Goal: Task Accomplishment & Management: Complete application form

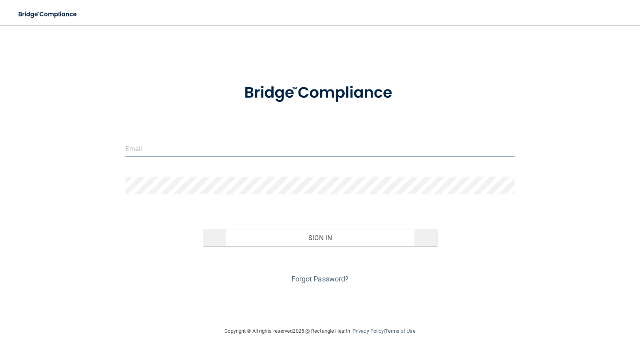
type input "[PERSON_NAME][EMAIL_ADDRESS][DOMAIN_NAME]"
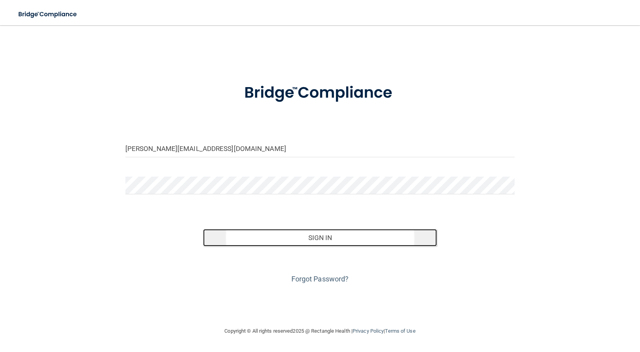
click at [310, 238] on button "Sign In" at bounding box center [320, 237] width 234 height 17
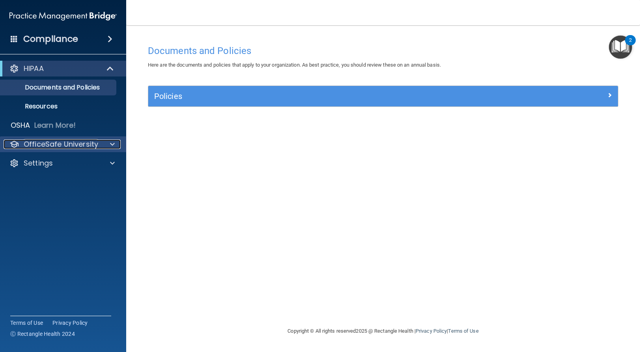
click at [50, 145] on p "OfficeSafe University" at bounding box center [61, 143] width 74 height 9
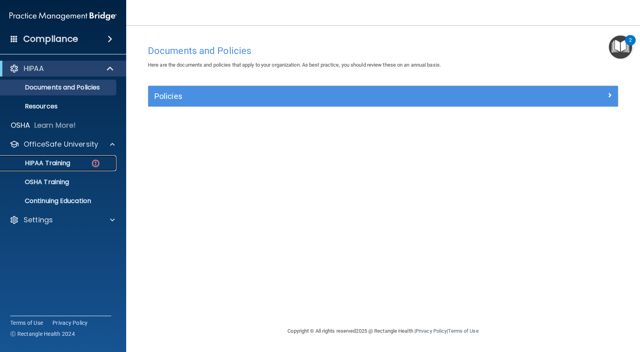
click at [54, 160] on p "HIPAA Training" at bounding box center [37, 163] width 65 height 8
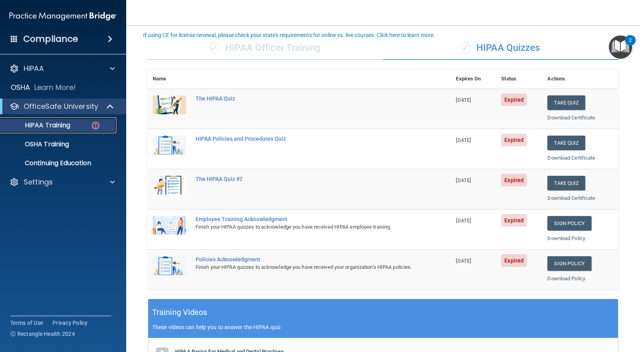
scroll to position [79, 0]
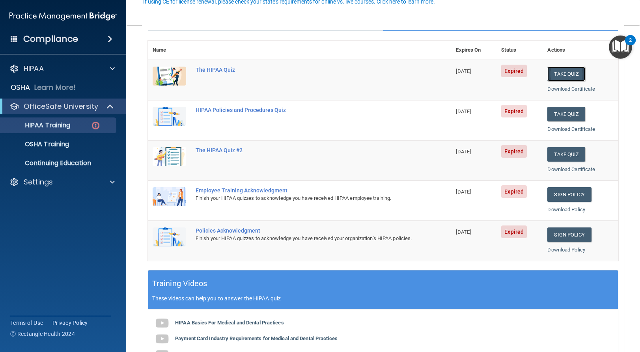
click at [563, 73] on button "Take Quiz" at bounding box center [566, 74] width 38 height 15
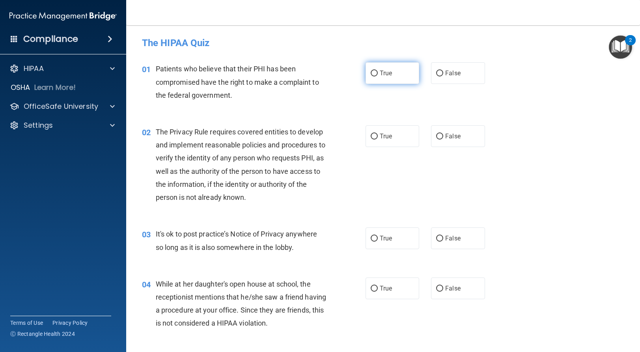
click at [370, 73] on input "True" at bounding box center [373, 74] width 7 height 6
radio input "true"
click at [370, 136] on input "True" at bounding box center [373, 137] width 7 height 6
radio input "true"
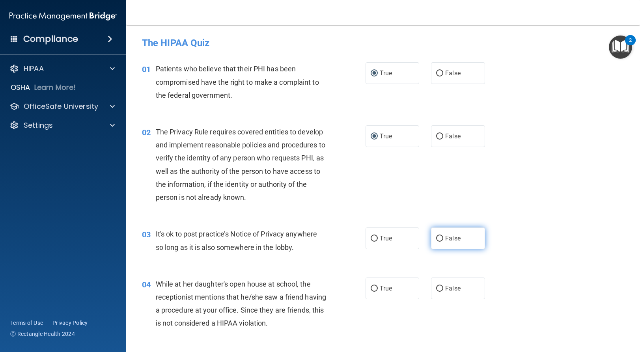
click at [436, 239] on input "False" at bounding box center [439, 239] width 7 height 6
radio input "true"
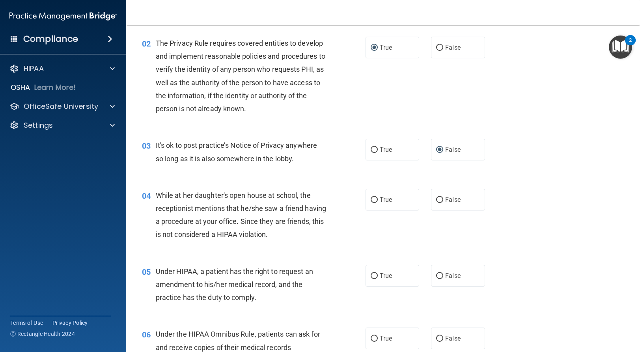
scroll to position [118, 0]
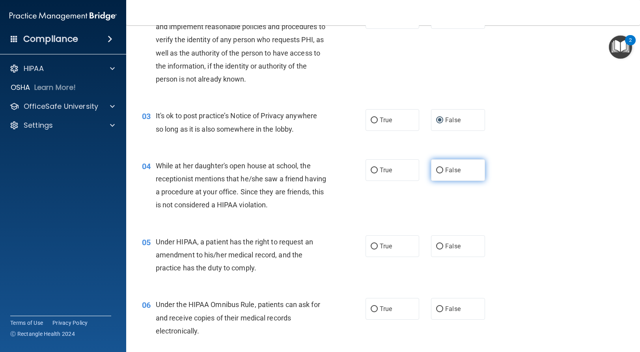
click at [437, 169] on input "False" at bounding box center [439, 170] width 7 height 6
radio input "true"
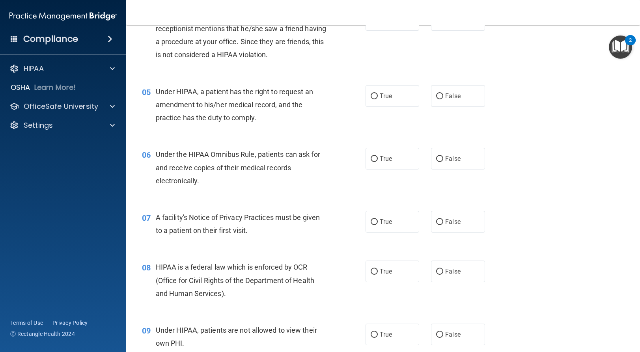
scroll to position [276, 0]
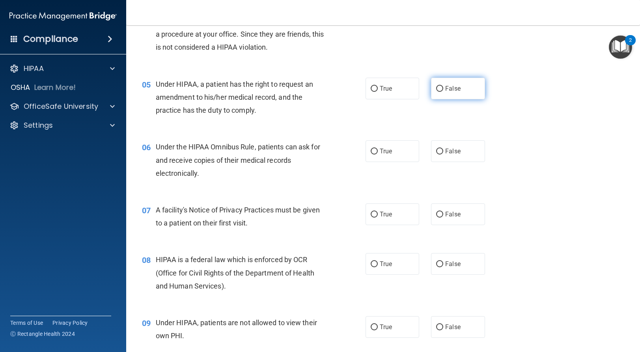
click at [436, 87] on input "False" at bounding box center [439, 89] width 7 height 6
radio input "true"
click at [370, 151] on input "True" at bounding box center [373, 152] width 7 height 6
radio input "true"
click at [371, 212] on input "True" at bounding box center [373, 215] width 7 height 6
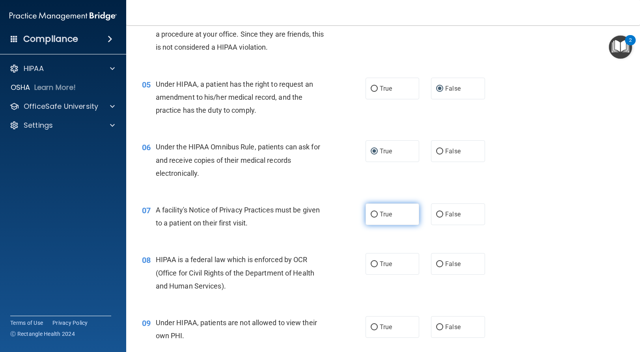
radio input "true"
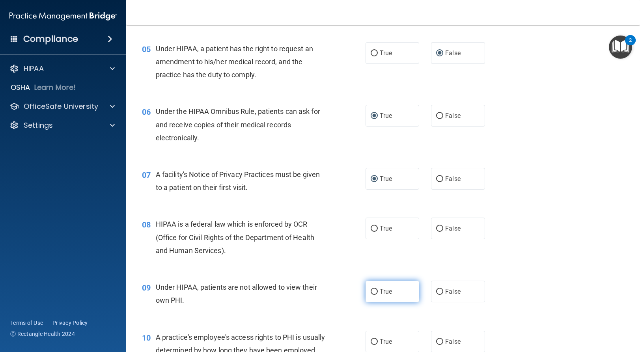
scroll to position [394, 0]
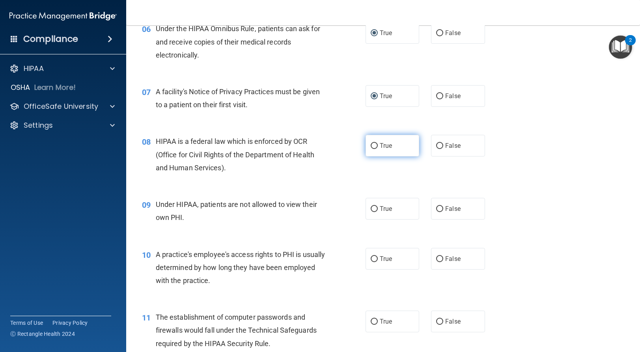
click at [371, 144] on input "True" at bounding box center [373, 146] width 7 height 6
radio input "true"
click at [436, 208] on input "False" at bounding box center [439, 209] width 7 height 6
radio input "true"
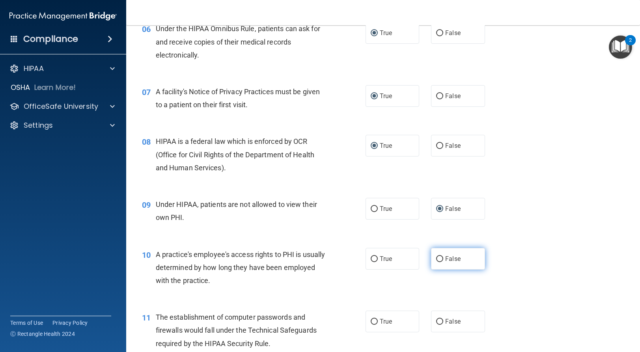
click at [436, 258] on input "False" at bounding box center [439, 259] width 7 height 6
radio input "true"
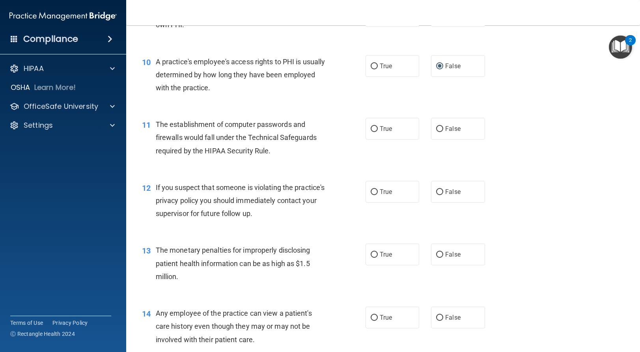
scroll to position [591, 0]
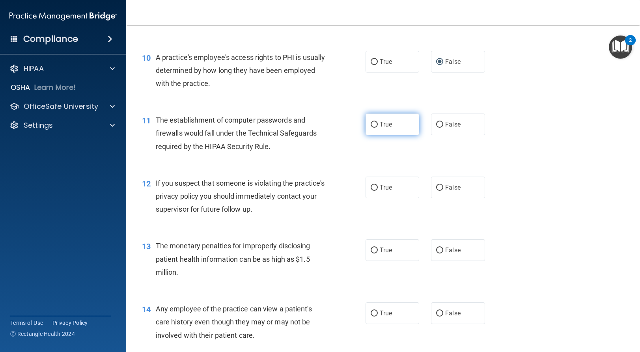
click at [370, 123] on input "True" at bounding box center [373, 125] width 7 height 6
radio input "true"
click at [371, 188] on input "True" at bounding box center [373, 188] width 7 height 6
radio input "true"
click at [372, 251] on input "True" at bounding box center [373, 250] width 7 height 6
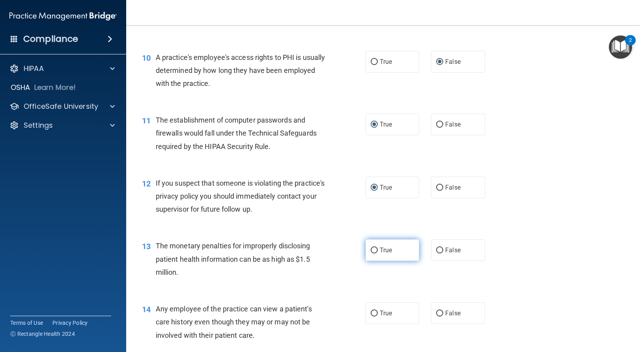
radio input "true"
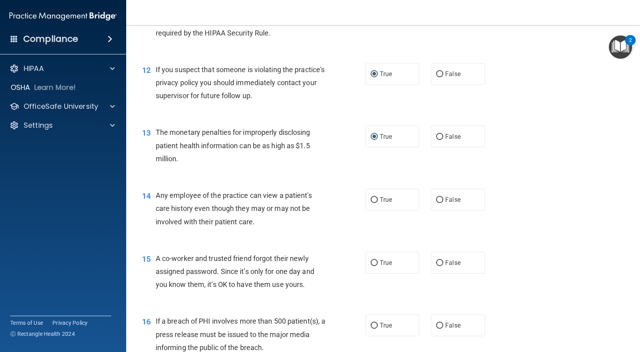
scroll to position [749, 0]
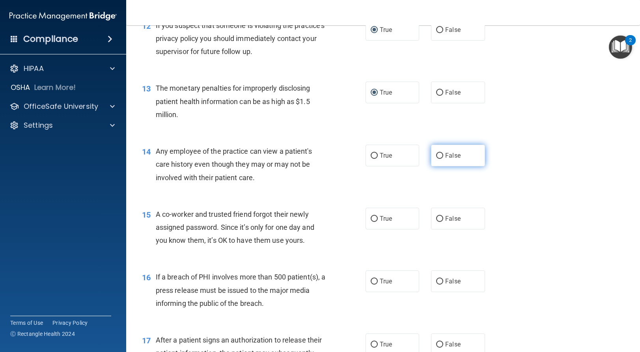
click at [437, 156] on input "False" at bounding box center [439, 156] width 7 height 6
radio input "true"
click at [436, 216] on input "False" at bounding box center [439, 219] width 7 height 6
radio input "true"
click at [371, 281] on input "True" at bounding box center [373, 282] width 7 height 6
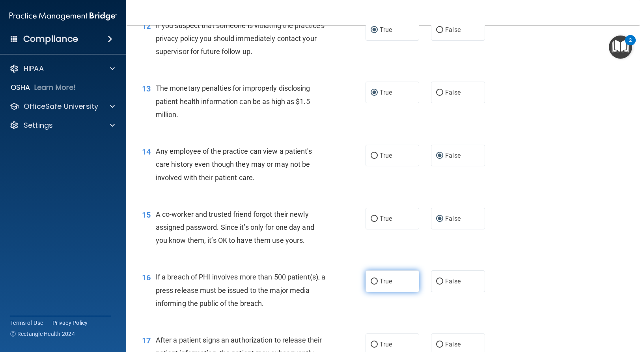
radio input "true"
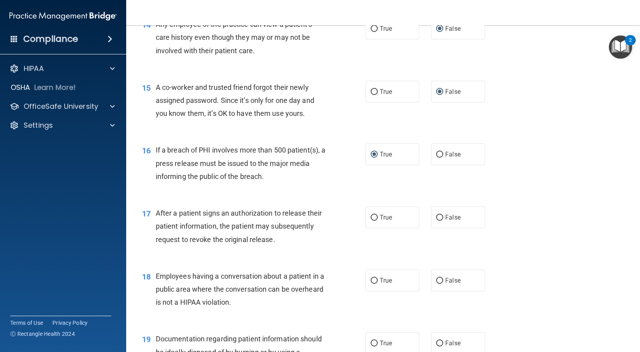
scroll to position [906, 0]
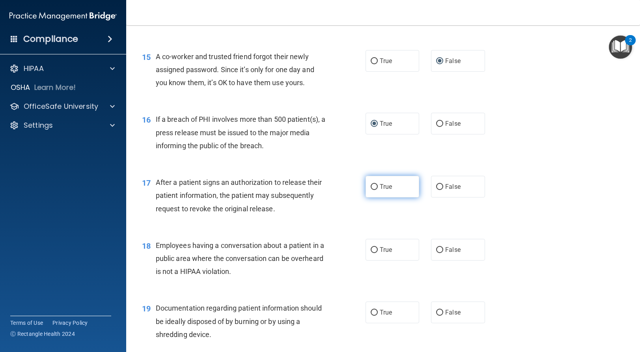
click at [372, 186] on input "True" at bounding box center [373, 187] width 7 height 6
radio input "true"
click at [436, 249] on input "False" at bounding box center [439, 250] width 7 height 6
radio input "true"
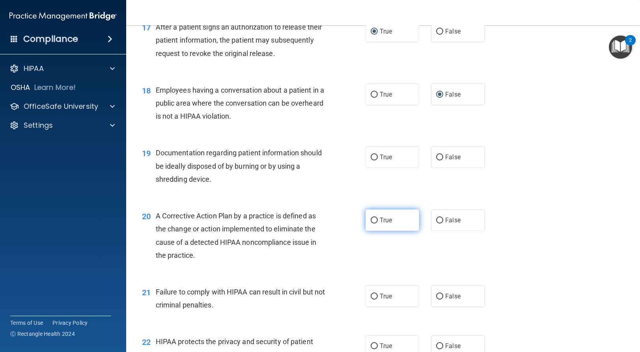
scroll to position [1064, 0]
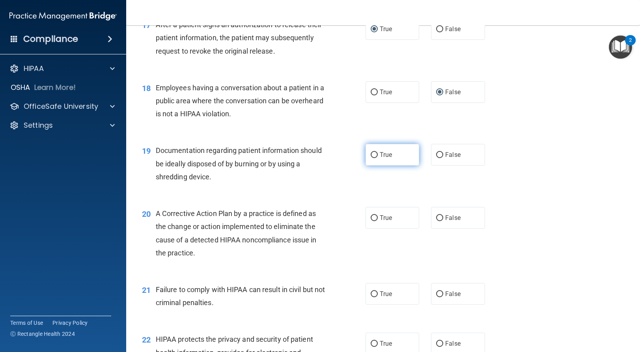
click at [370, 154] on input "True" at bounding box center [373, 155] width 7 height 6
radio input "true"
click at [370, 218] on input "True" at bounding box center [373, 218] width 7 height 6
radio input "true"
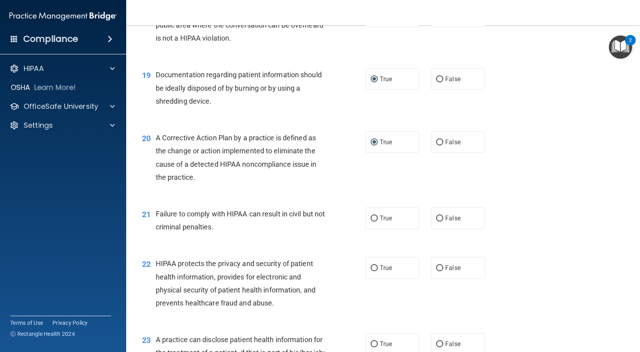
scroll to position [1143, 0]
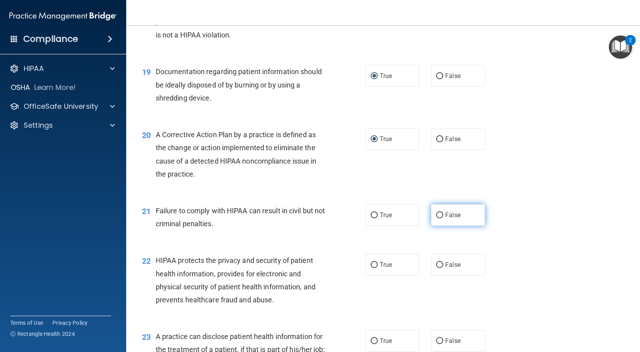
click at [436, 215] on input "False" at bounding box center [439, 215] width 7 height 6
radio input "true"
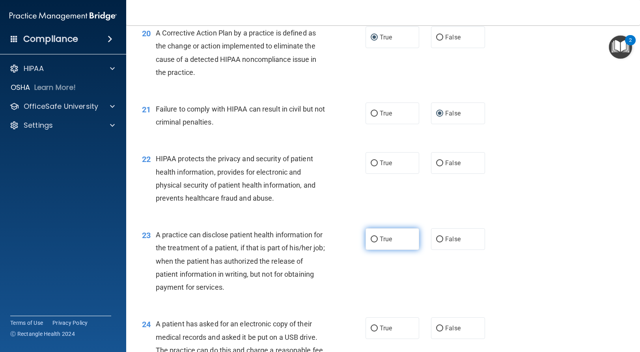
scroll to position [1261, 0]
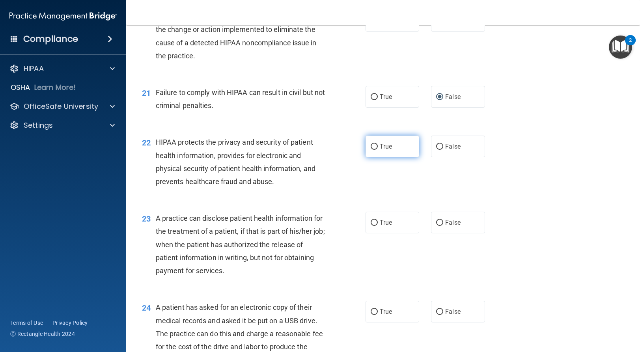
click at [372, 147] on input "True" at bounding box center [373, 147] width 7 height 6
radio input "true"
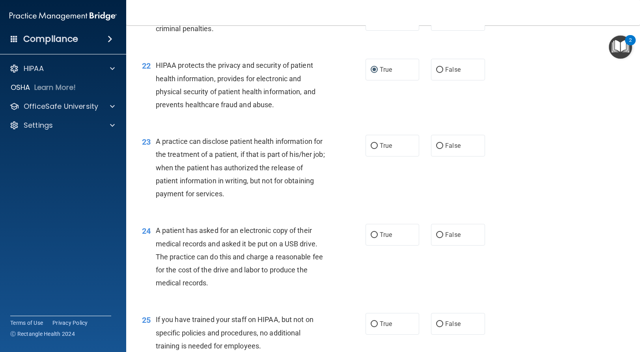
scroll to position [1340, 0]
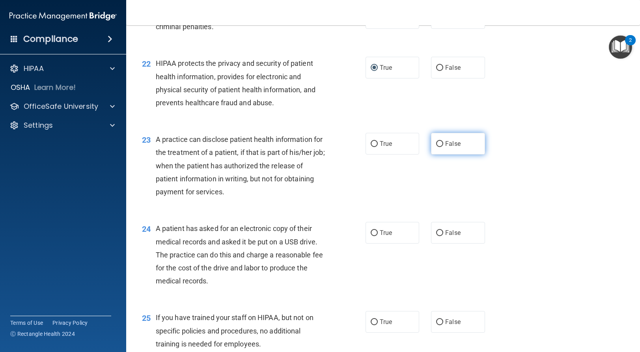
click at [436, 145] on input "False" at bounding box center [439, 144] width 7 height 6
radio input "true"
click at [371, 233] on input "True" at bounding box center [373, 233] width 7 height 6
radio input "true"
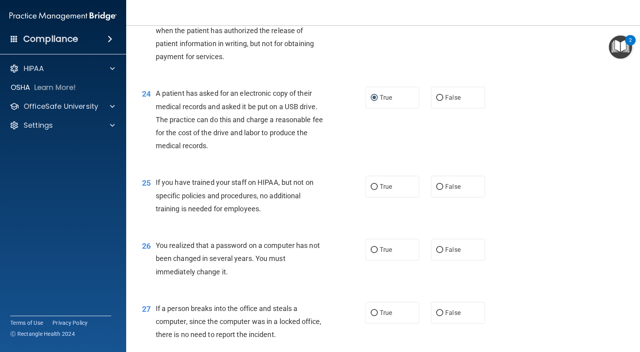
scroll to position [1497, 0]
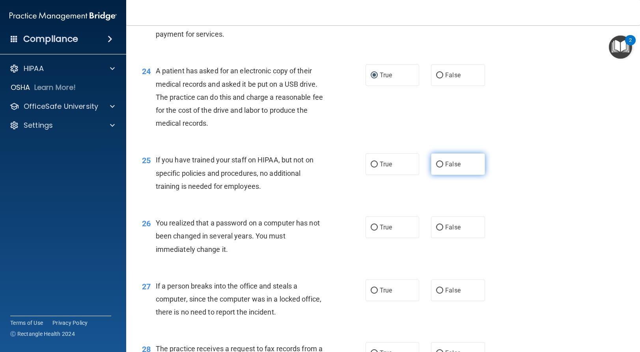
click at [436, 165] on input "False" at bounding box center [439, 165] width 7 height 6
radio input "true"
click at [371, 227] on input "True" at bounding box center [373, 228] width 7 height 6
radio input "true"
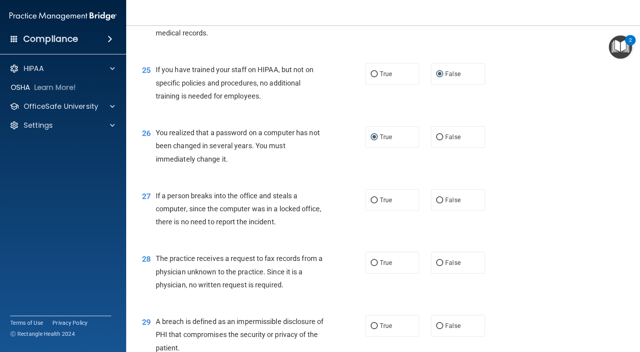
scroll to position [1616, 0]
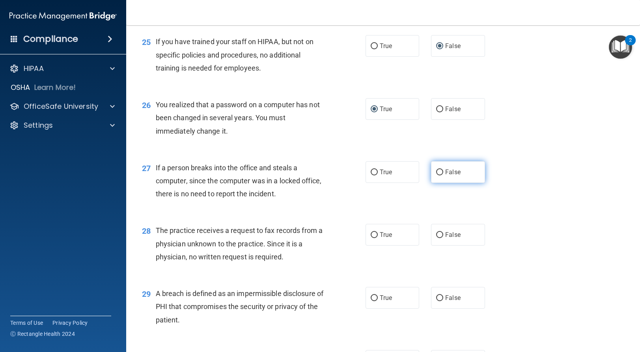
click at [436, 169] on input "False" at bounding box center [439, 172] width 7 height 6
radio input "true"
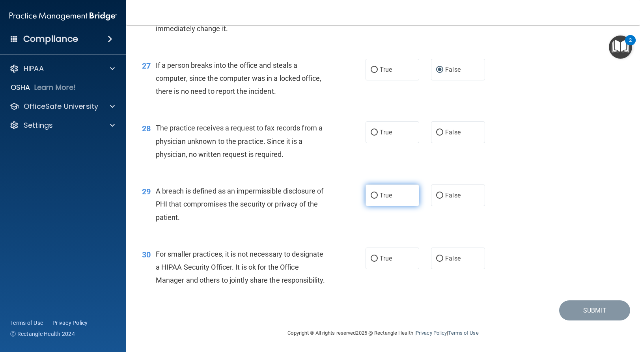
scroll to position [1731, 0]
click at [436, 130] on input "False" at bounding box center [439, 133] width 7 height 6
radio input "true"
click at [372, 193] on input "True" at bounding box center [373, 196] width 7 height 6
radio input "true"
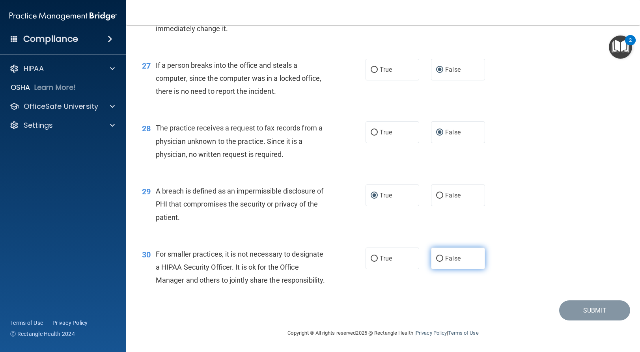
click at [436, 256] on input "False" at bounding box center [439, 259] width 7 height 6
radio input "true"
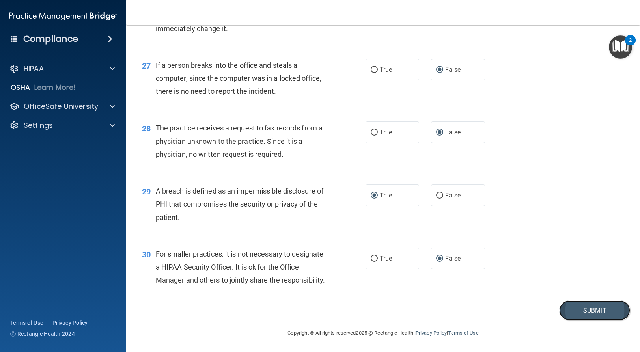
click at [568, 311] on button "Submit" at bounding box center [594, 310] width 71 height 20
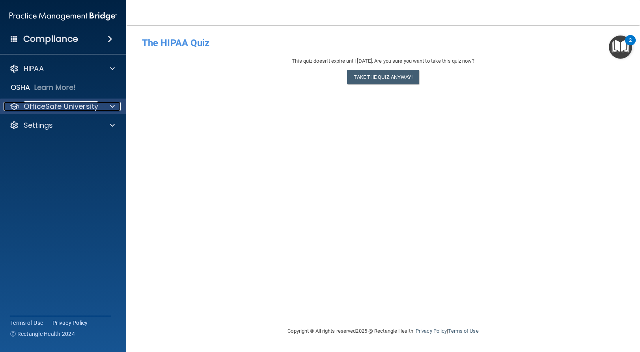
click at [76, 104] on p "OfficeSafe University" at bounding box center [61, 106] width 74 height 9
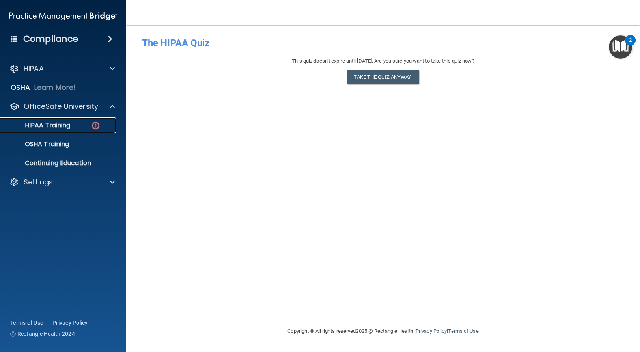
click at [53, 123] on p "HIPAA Training" at bounding box center [37, 125] width 65 height 8
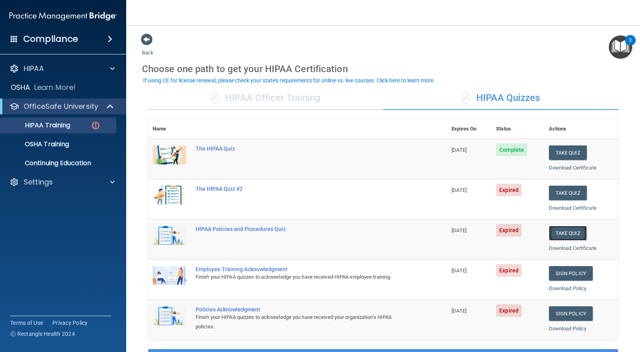
click at [553, 232] on button "Take Quiz" at bounding box center [567, 233] width 38 height 15
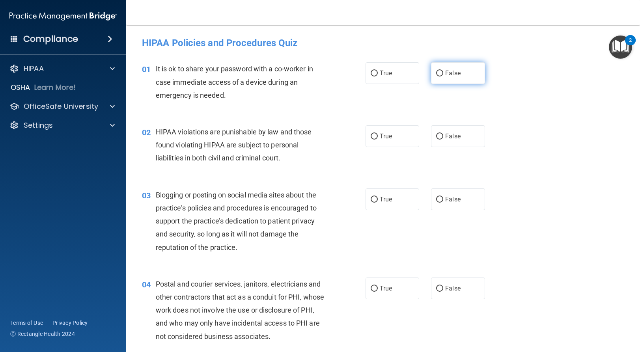
click at [437, 72] on input "False" at bounding box center [439, 74] width 7 height 6
radio input "true"
click at [371, 137] on input "True" at bounding box center [373, 137] width 7 height 6
radio input "true"
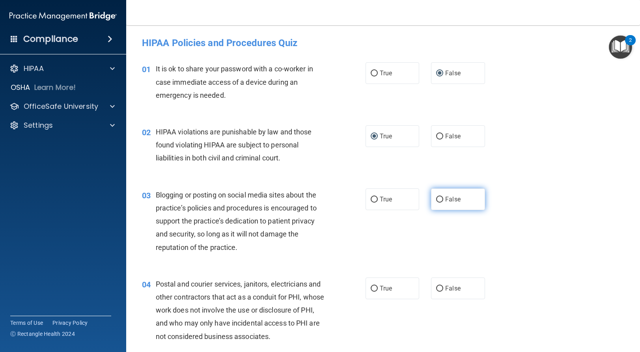
click at [436, 198] on input "False" at bounding box center [439, 200] width 7 height 6
radio input "true"
click at [372, 286] on input "True" at bounding box center [373, 289] width 7 height 6
radio input "true"
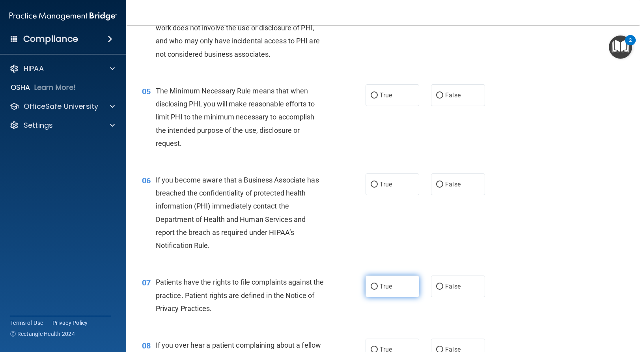
scroll to position [315, 0]
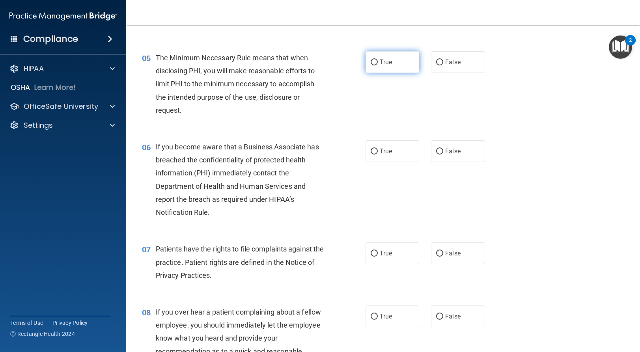
click at [370, 63] on input "True" at bounding box center [373, 62] width 7 height 6
radio input "true"
click at [436, 149] on input "False" at bounding box center [439, 152] width 7 height 6
radio input "true"
click at [370, 254] on input "True" at bounding box center [373, 254] width 7 height 6
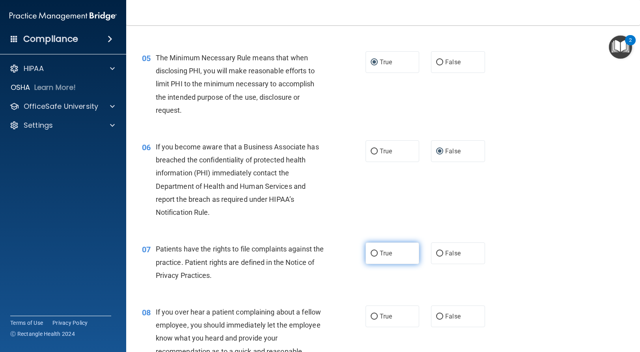
radio input "true"
click at [440, 315] on label "False" at bounding box center [458, 316] width 54 height 22
click at [440, 315] on input "False" at bounding box center [439, 317] width 7 height 6
radio input "true"
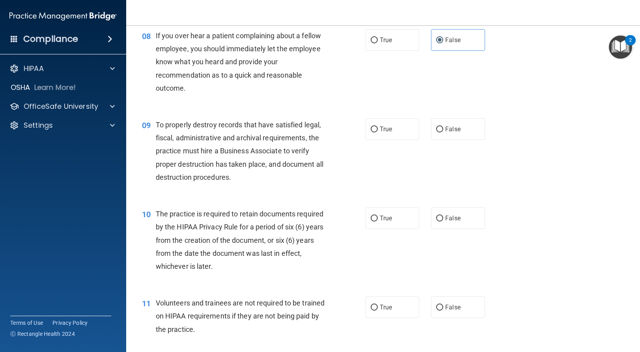
scroll to position [630, 0]
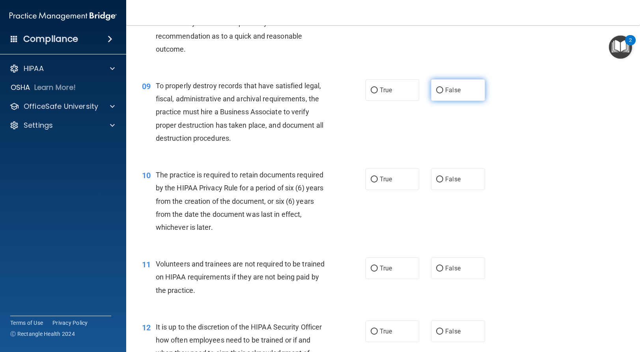
click at [436, 91] on input "False" at bounding box center [439, 90] width 7 height 6
radio input "true"
click at [370, 179] on input "True" at bounding box center [373, 180] width 7 height 6
radio input "true"
click at [437, 267] on input "False" at bounding box center [439, 269] width 7 height 6
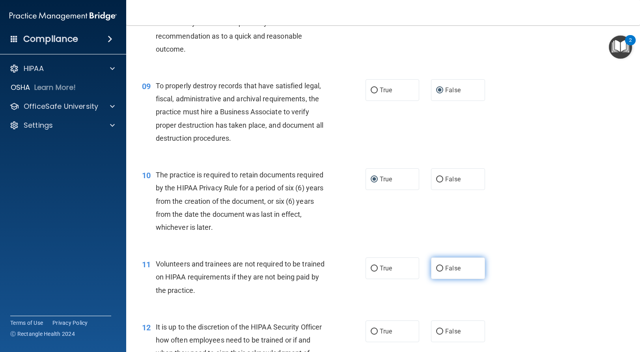
radio input "true"
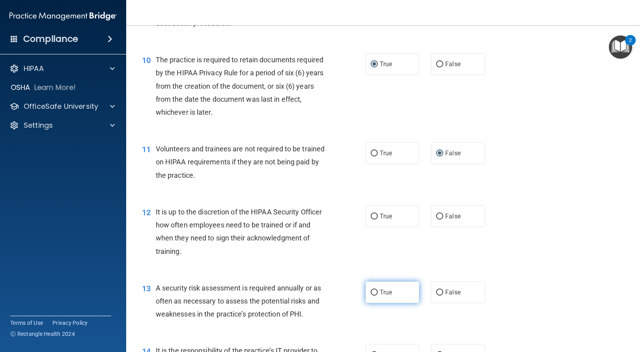
scroll to position [749, 0]
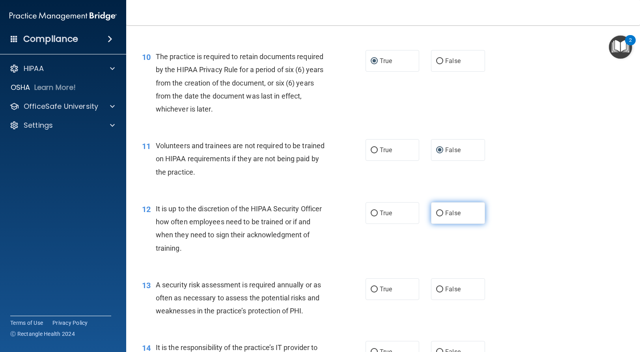
click at [438, 213] on input "False" at bounding box center [439, 213] width 7 height 6
radio input "true"
click at [370, 289] on input "True" at bounding box center [373, 289] width 7 height 6
radio input "true"
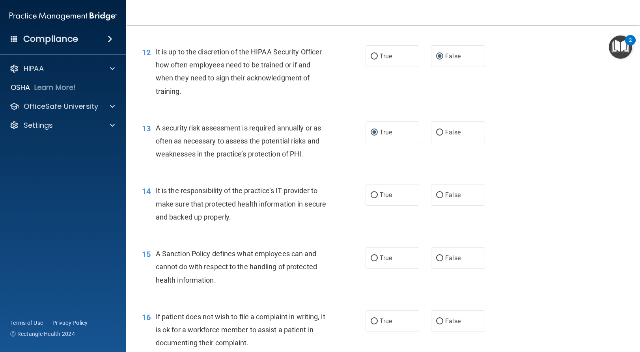
scroll to position [906, 0]
click at [437, 193] on input "False" at bounding box center [439, 194] width 7 height 6
radio input "true"
click at [436, 257] on input "False" at bounding box center [439, 258] width 7 height 6
radio input "true"
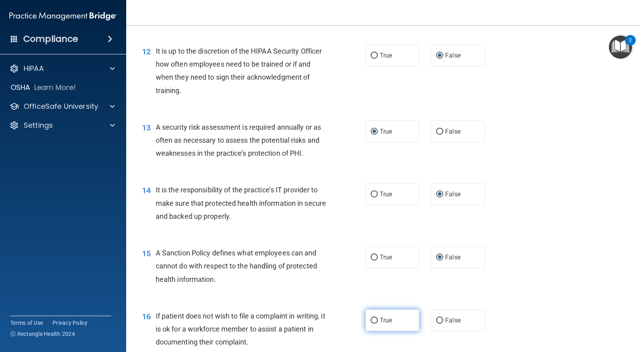
click at [370, 319] on input "True" at bounding box center [373, 321] width 7 height 6
radio input "true"
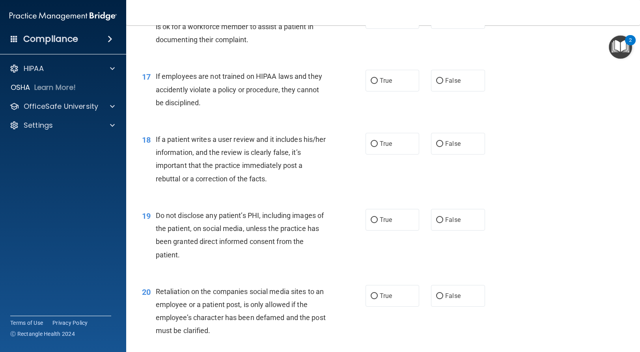
scroll to position [1221, 0]
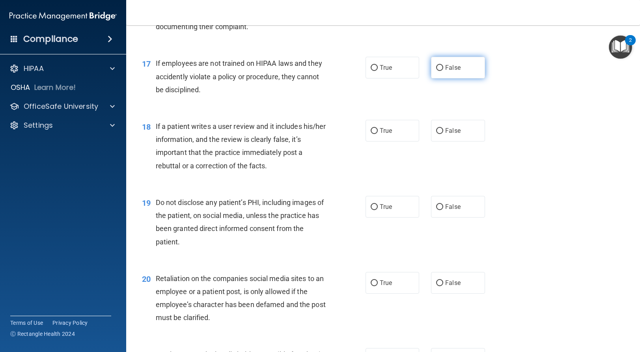
click at [436, 69] on input "False" at bounding box center [439, 68] width 7 height 6
radio input "true"
click at [436, 130] on input "False" at bounding box center [439, 131] width 7 height 6
radio input "true"
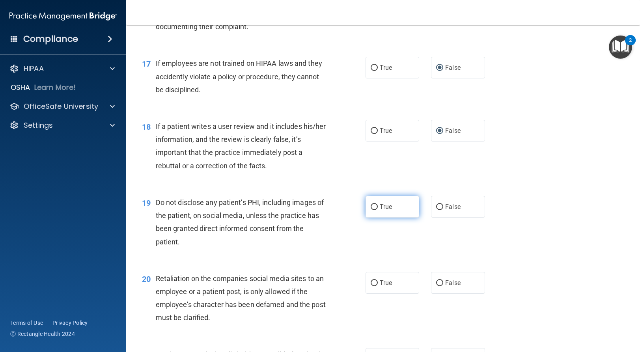
click at [372, 206] on input "True" at bounding box center [373, 207] width 7 height 6
radio input "true"
click at [436, 281] on input "False" at bounding box center [439, 283] width 7 height 6
radio input "true"
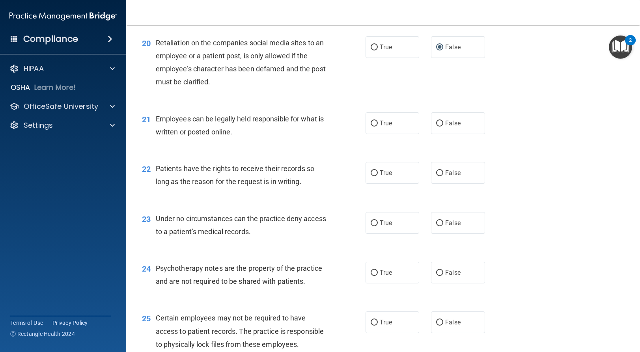
scroll to position [1458, 0]
click at [371, 123] on input "True" at bounding box center [373, 123] width 7 height 6
radio input "true"
click at [436, 172] on input "False" at bounding box center [439, 172] width 7 height 6
radio input "true"
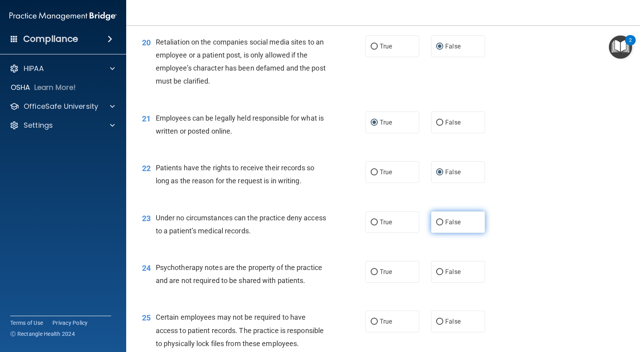
click at [436, 223] on input "False" at bounding box center [439, 222] width 7 height 6
radio input "true"
click at [370, 271] on input "True" at bounding box center [373, 272] width 7 height 6
radio input "true"
click at [370, 320] on input "True" at bounding box center [373, 322] width 7 height 6
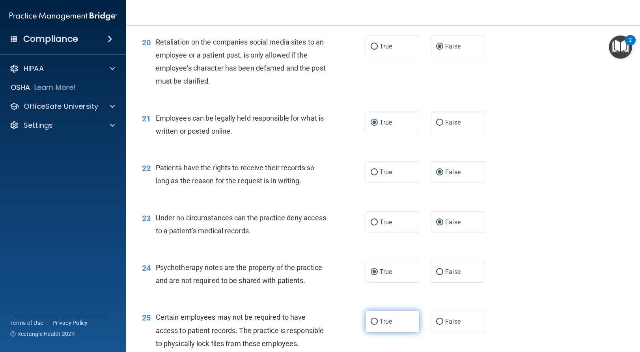
radio input "true"
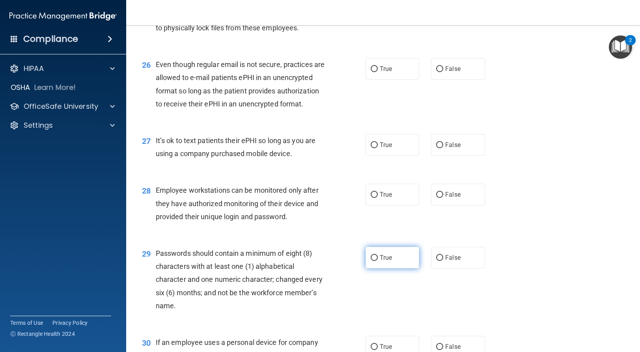
scroll to position [1813, 0]
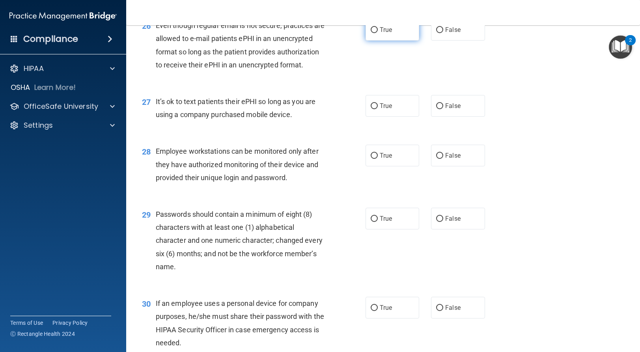
click at [371, 33] on input "True" at bounding box center [373, 30] width 7 height 6
radio input "true"
click at [436, 109] on input "False" at bounding box center [439, 106] width 7 height 6
radio input "true"
click at [438, 159] on input "False" at bounding box center [439, 156] width 7 height 6
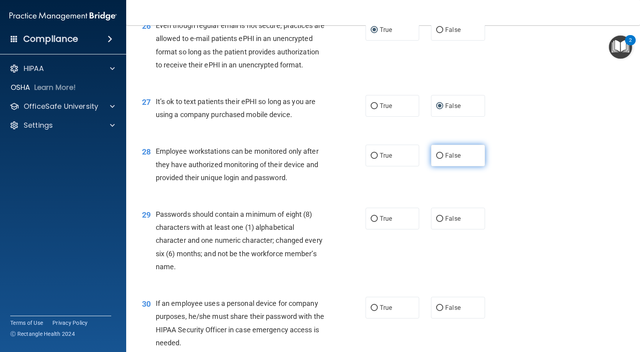
radio input "true"
click at [370, 222] on input "True" at bounding box center [373, 219] width 7 height 6
radio input "true"
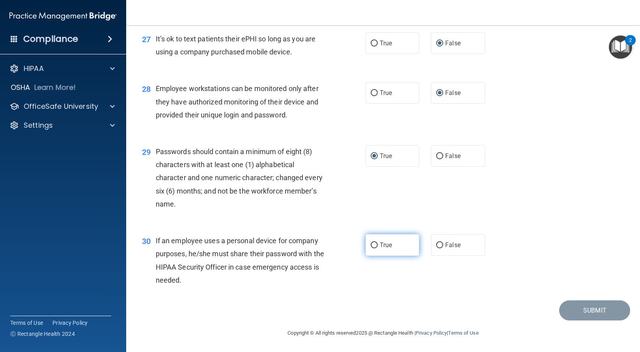
scroll to position [1901, 0]
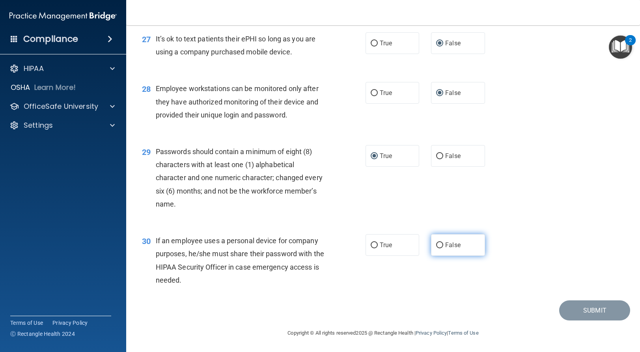
click at [436, 245] on input "False" at bounding box center [439, 245] width 7 height 6
radio input "true"
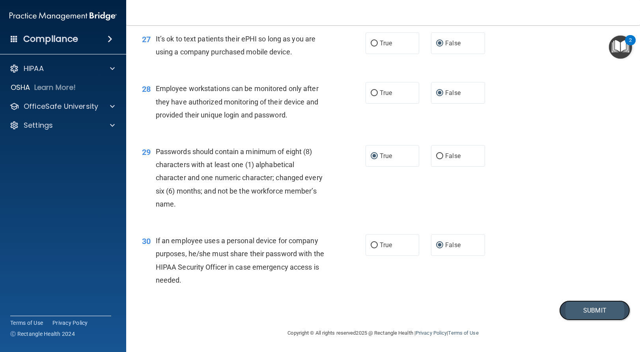
click at [565, 309] on button "Submit" at bounding box center [594, 310] width 71 height 20
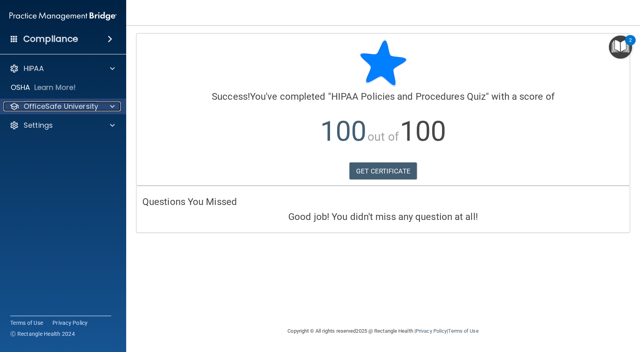
click at [43, 105] on p "OfficeSafe University" at bounding box center [61, 106] width 74 height 9
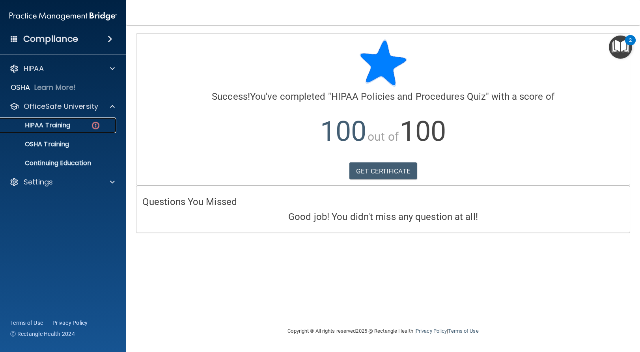
drag, startPoint x: 40, startPoint y: 121, endPoint x: 52, endPoint y: 117, distance: 13.1
click at [40, 121] on p "HIPAA Training" at bounding box center [37, 125] width 65 height 8
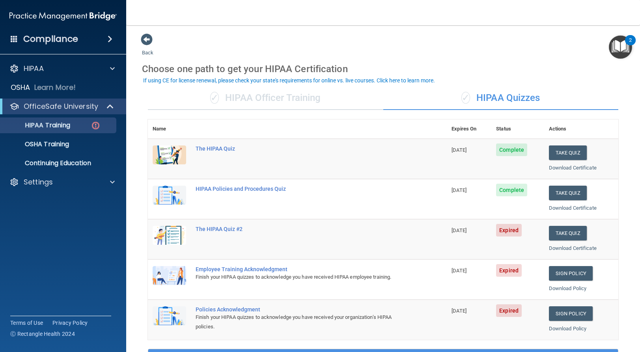
click at [504, 230] on span "Expired" at bounding box center [509, 230] width 26 height 13
click at [550, 230] on button "Take Quiz" at bounding box center [567, 233] width 38 height 15
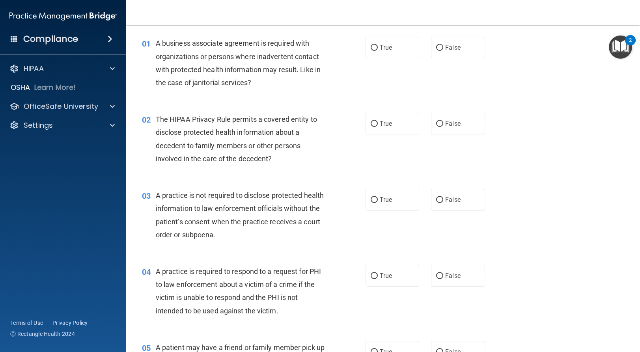
scroll to position [39, 0]
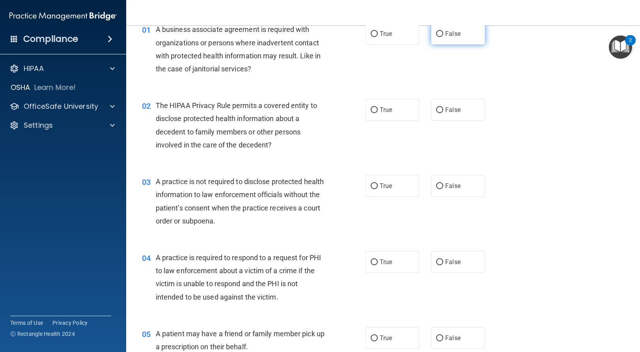
click at [436, 33] on input "False" at bounding box center [439, 34] width 7 height 6
radio input "true"
click at [371, 108] on input "True" at bounding box center [373, 110] width 7 height 6
radio input "true"
click at [436, 186] on input "False" at bounding box center [439, 186] width 7 height 6
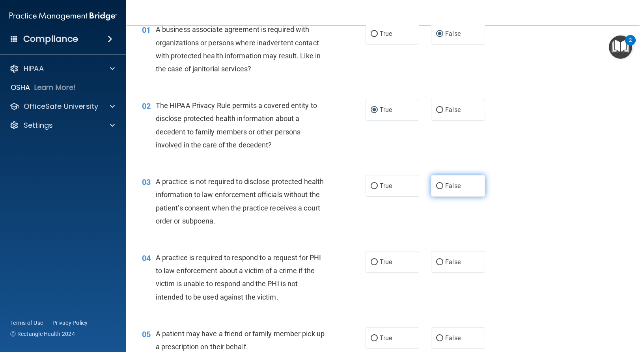
radio input "true"
click at [370, 260] on input "True" at bounding box center [373, 262] width 7 height 6
radio input "true"
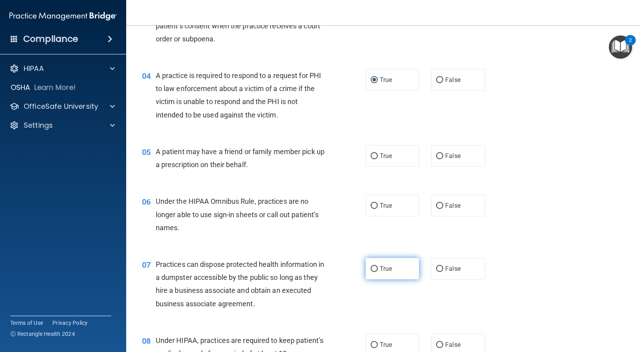
scroll to position [276, 0]
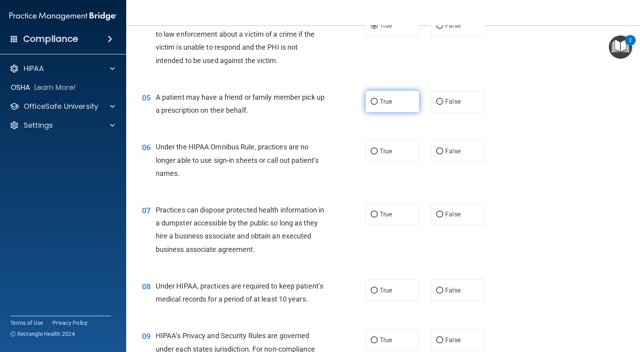
click at [370, 102] on input "True" at bounding box center [373, 102] width 7 height 6
radio input "true"
click at [436, 150] on input "False" at bounding box center [439, 152] width 7 height 6
radio input "true"
click at [436, 213] on input "False" at bounding box center [439, 215] width 7 height 6
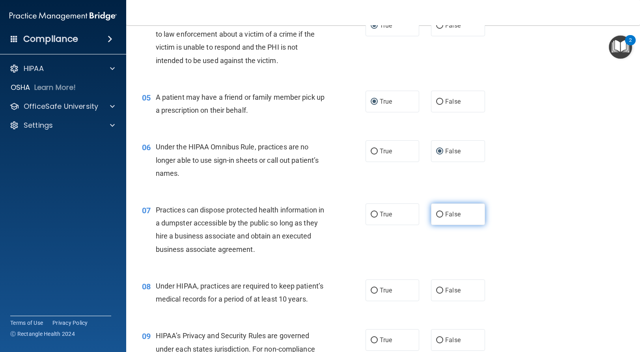
radio input "true"
click at [436, 289] on input "False" at bounding box center [439, 291] width 7 height 6
radio input "true"
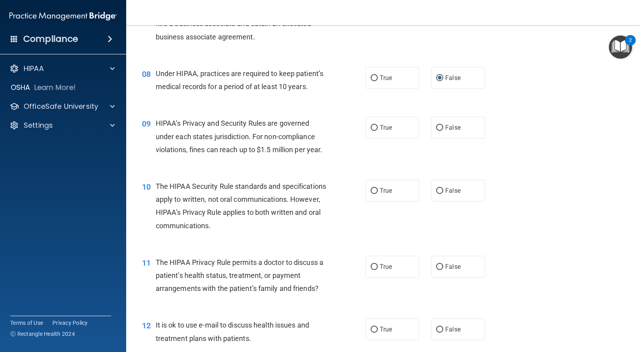
scroll to position [512, 0]
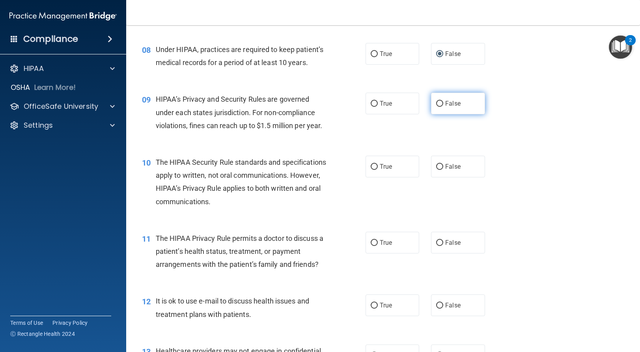
click at [436, 102] on input "False" at bounding box center [439, 104] width 7 height 6
radio input "true"
click at [371, 170] on input "True" at bounding box center [373, 167] width 7 height 6
radio input "true"
click at [370, 246] on input "True" at bounding box center [373, 243] width 7 height 6
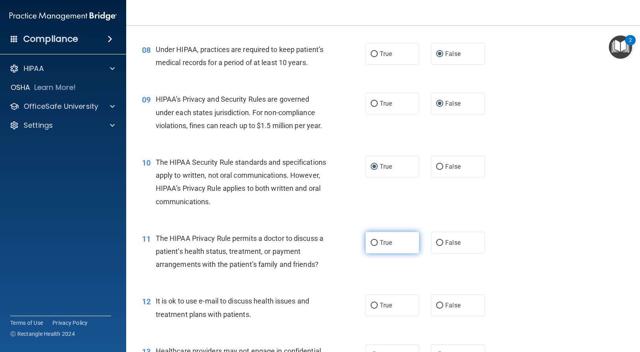
radio input "true"
click at [370, 309] on input "True" at bounding box center [373, 306] width 7 height 6
radio input "true"
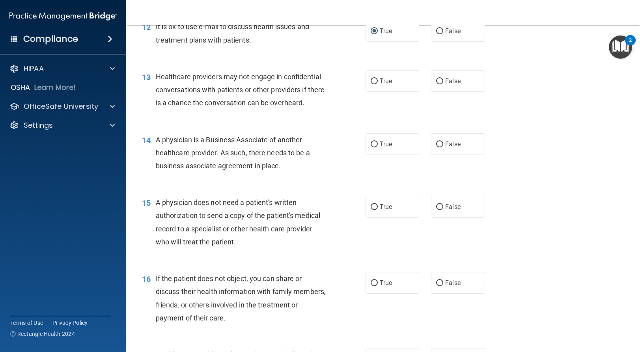
scroll to position [827, 0]
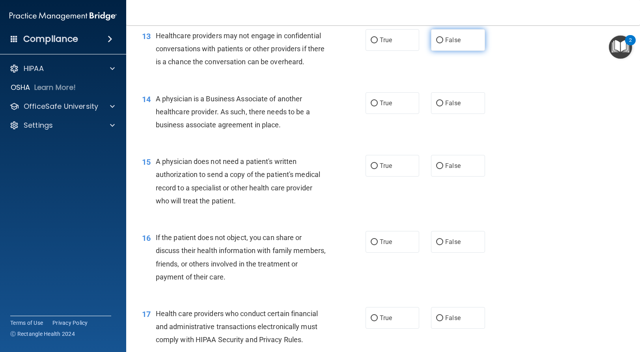
click at [436, 43] on input "False" at bounding box center [439, 40] width 7 height 6
radio input "true"
click at [436, 106] on input "False" at bounding box center [439, 103] width 7 height 6
radio input "true"
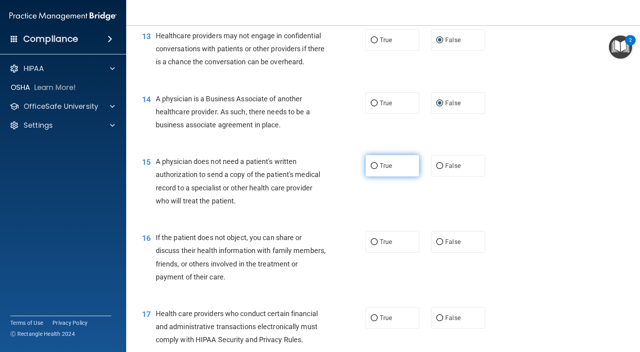
click at [370, 169] on input "True" at bounding box center [373, 166] width 7 height 6
radio input "true"
click at [370, 245] on input "True" at bounding box center [373, 242] width 7 height 6
radio input "true"
drag, startPoint x: 368, startPoint y: 329, endPoint x: 370, endPoint y: 310, distance: 19.0
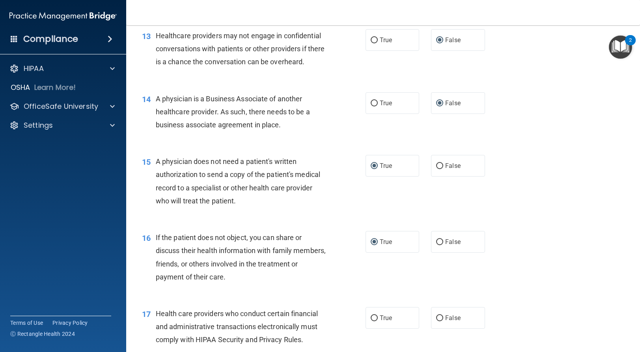
click at [370, 321] on input "True" at bounding box center [373, 318] width 7 height 6
radio input "true"
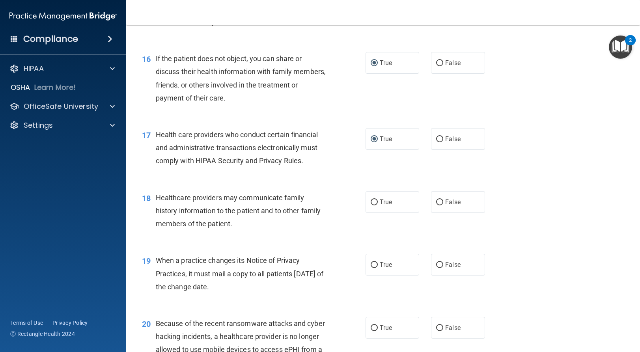
scroll to position [1024, 0]
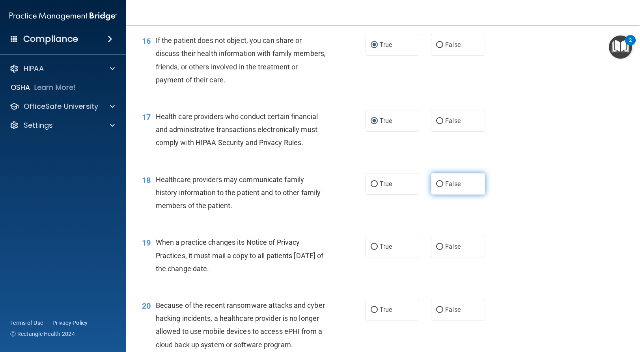
click at [436, 187] on input "False" at bounding box center [439, 184] width 7 height 6
radio input "true"
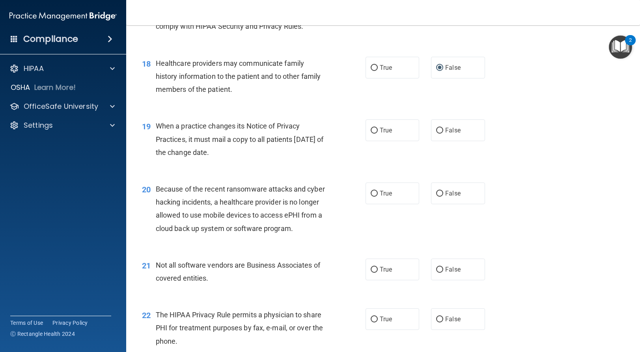
scroll to position [1143, 0]
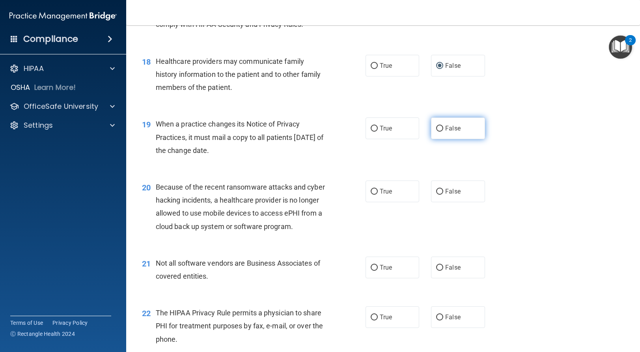
click at [436, 132] on input "False" at bounding box center [439, 129] width 7 height 6
radio input "true"
click at [436, 195] on input "False" at bounding box center [439, 192] width 7 height 6
radio input "true"
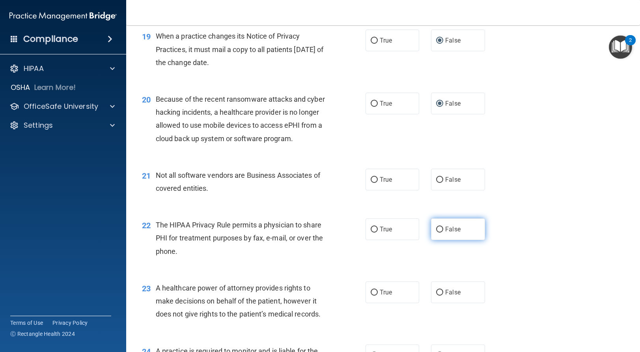
scroll to position [1261, 0]
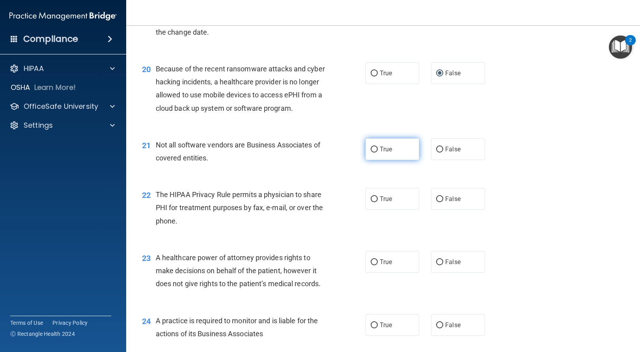
click at [370, 152] on input "True" at bounding box center [373, 150] width 7 height 6
radio input "true"
click at [370, 202] on input "True" at bounding box center [373, 199] width 7 height 6
radio input "true"
click at [436, 265] on input "False" at bounding box center [439, 262] width 7 height 6
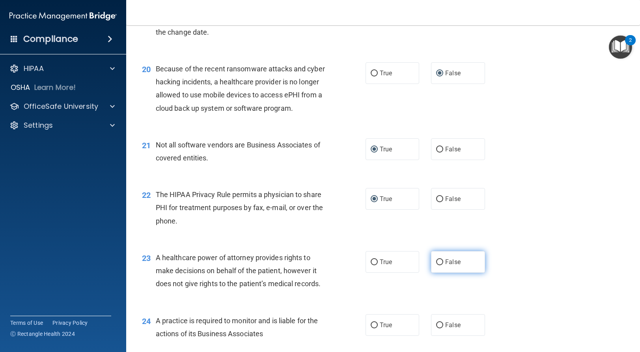
radio input "true"
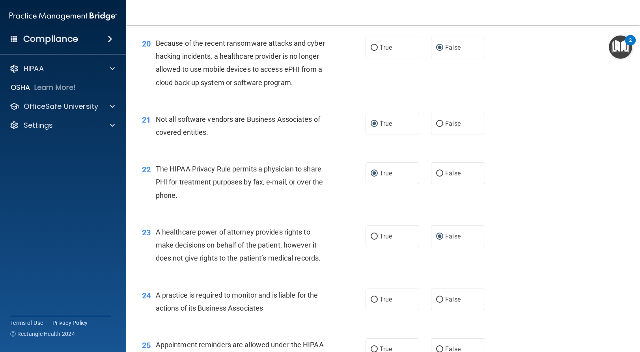
scroll to position [1458, 0]
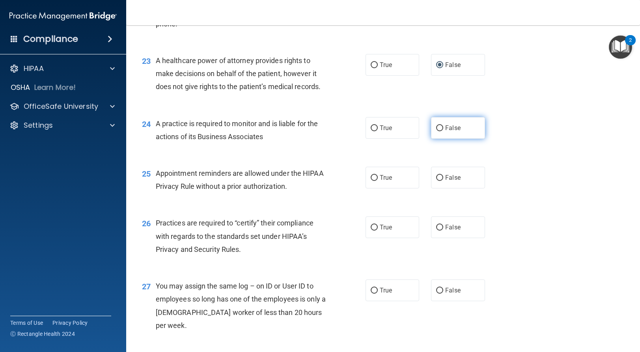
click at [436, 131] on input "False" at bounding box center [439, 128] width 7 height 6
radio input "true"
click at [371, 181] on input "True" at bounding box center [373, 178] width 7 height 6
radio input "true"
click at [436, 231] on input "False" at bounding box center [439, 228] width 7 height 6
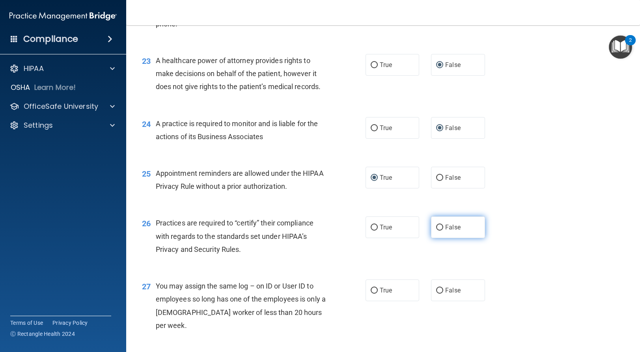
radio input "true"
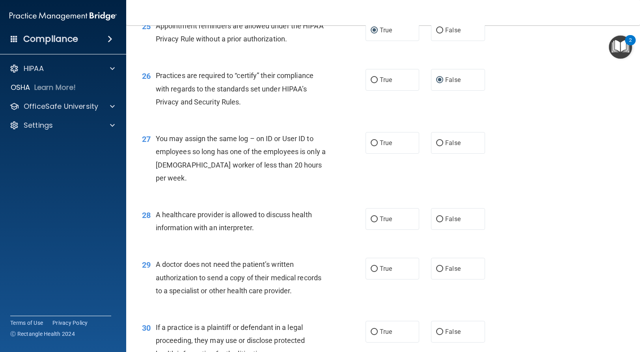
scroll to position [1616, 0]
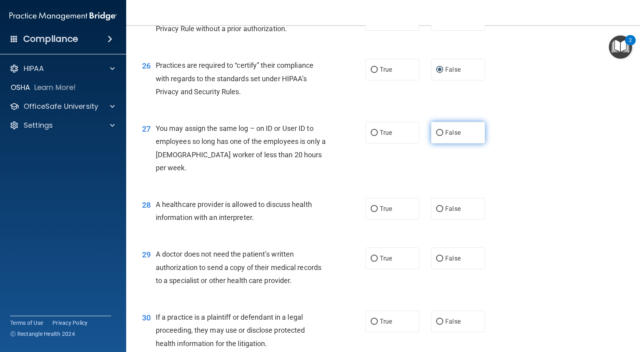
click at [436, 136] on input "False" at bounding box center [439, 133] width 7 height 6
radio input "true"
click at [370, 209] on input "True" at bounding box center [373, 209] width 7 height 6
radio input "true"
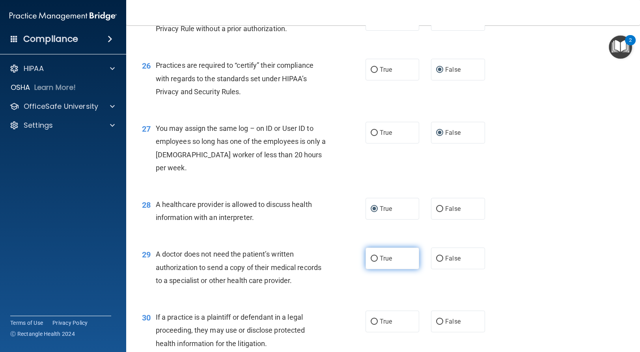
click at [370, 258] on input "True" at bounding box center [373, 259] width 7 height 6
radio input "true"
click at [371, 322] on input "True" at bounding box center [373, 322] width 7 height 6
radio input "true"
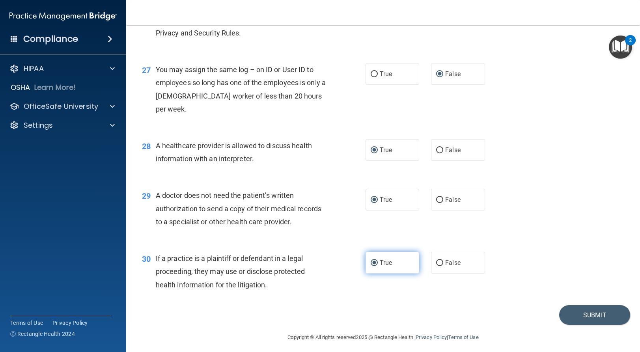
scroll to position [1679, 0]
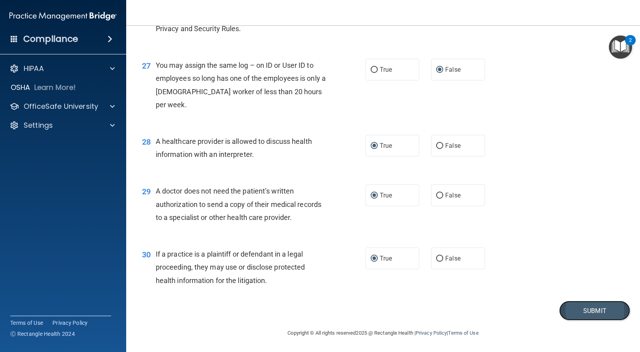
click at [584, 306] on button "Submit" at bounding box center [594, 311] width 71 height 20
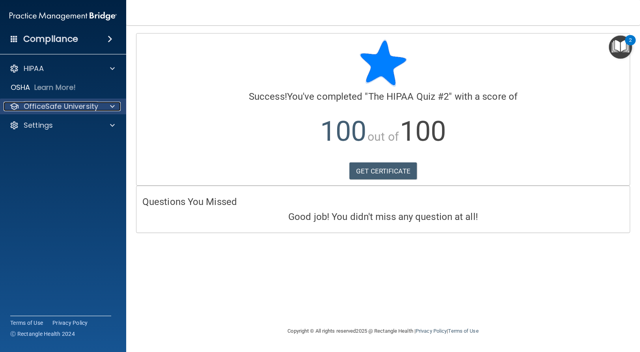
click at [49, 108] on p "OfficeSafe University" at bounding box center [61, 106] width 74 height 9
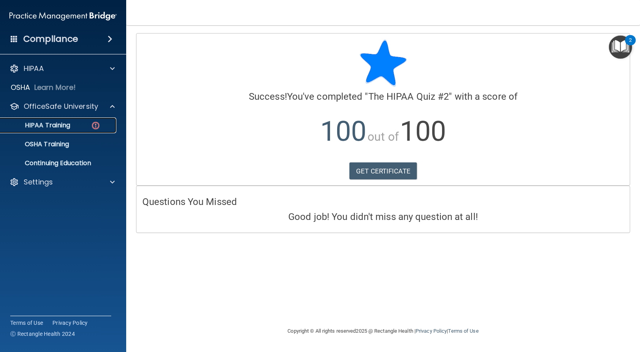
click at [44, 123] on p "HIPAA Training" at bounding box center [37, 125] width 65 height 8
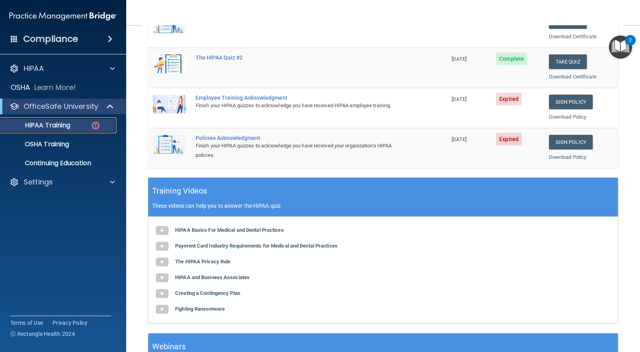
scroll to position [158, 0]
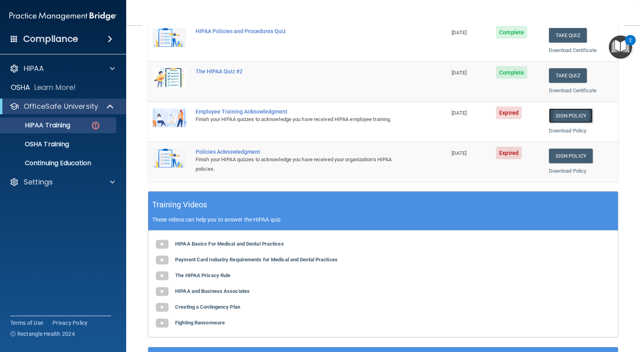
click at [561, 117] on link "Sign Policy" at bounding box center [570, 115] width 44 height 15
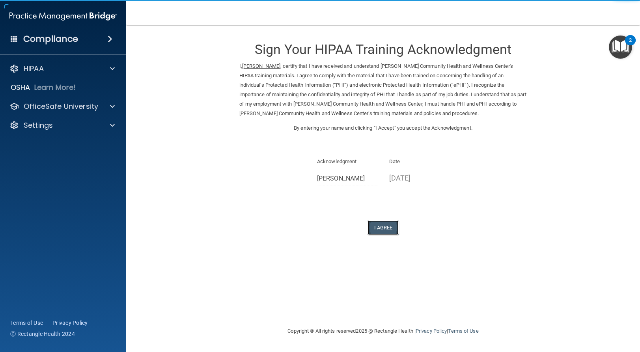
click at [383, 228] on button "I Agree" at bounding box center [383, 227] width 32 height 15
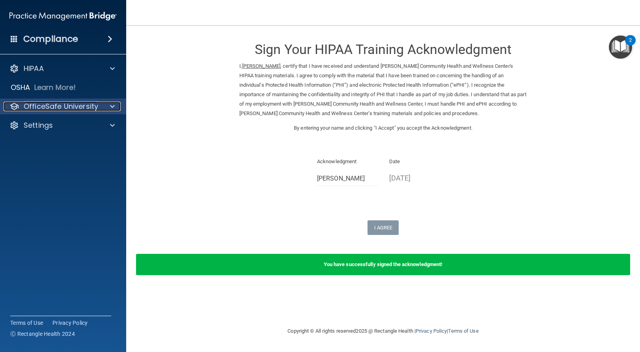
click at [64, 107] on p "OfficeSafe University" at bounding box center [61, 106] width 74 height 9
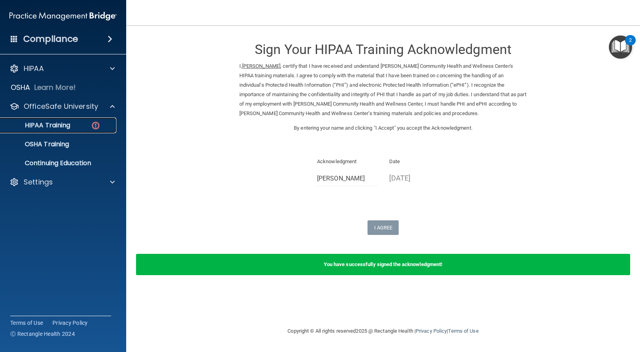
click at [56, 124] on p "HIPAA Training" at bounding box center [37, 125] width 65 height 8
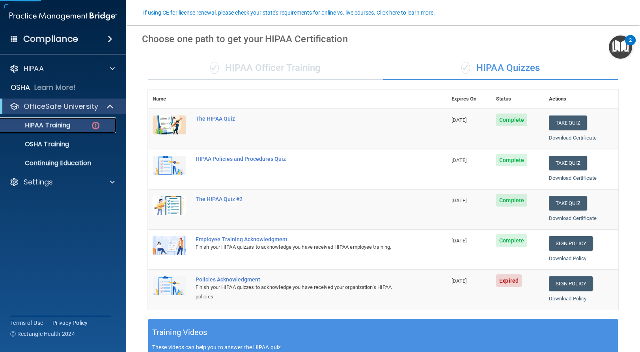
scroll to position [118, 0]
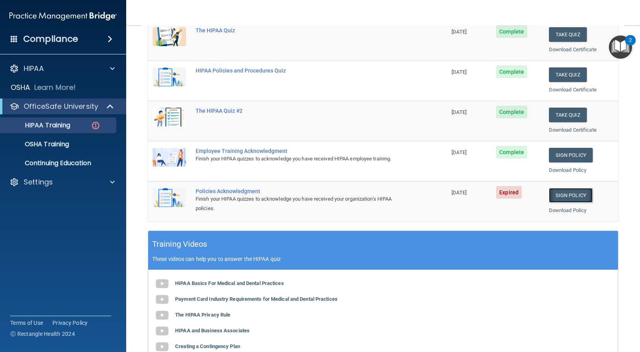
click at [564, 196] on link "Sign Policy" at bounding box center [570, 195] width 44 height 15
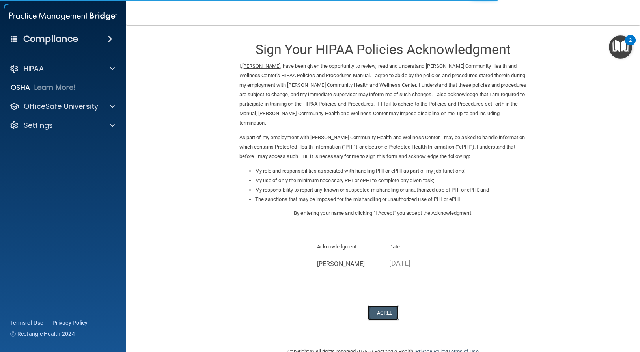
click at [376, 311] on button "I Agree" at bounding box center [383, 312] width 32 height 15
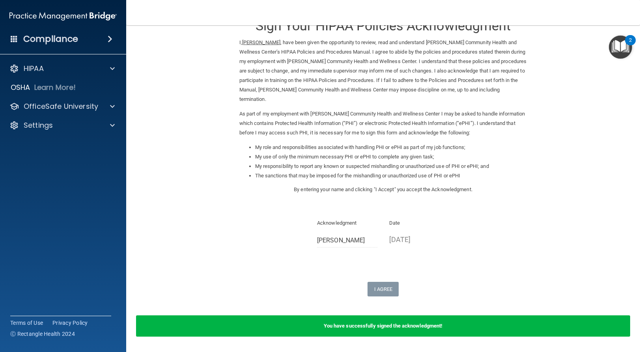
scroll to position [49, 0]
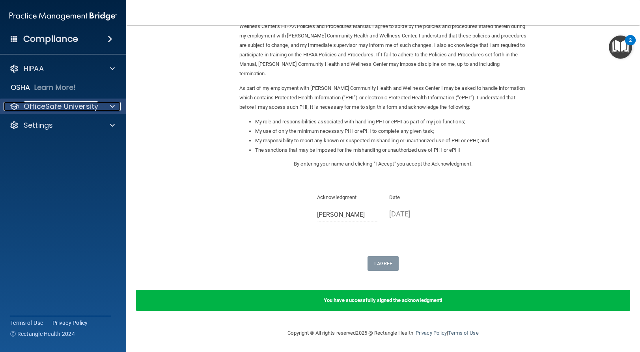
click at [54, 107] on p "OfficeSafe University" at bounding box center [61, 106] width 74 height 9
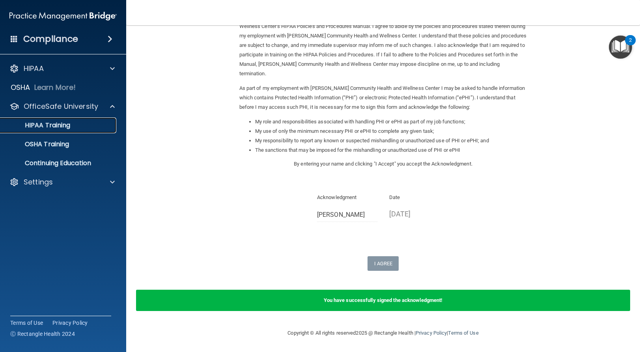
click at [57, 125] on p "HIPAA Training" at bounding box center [37, 125] width 65 height 8
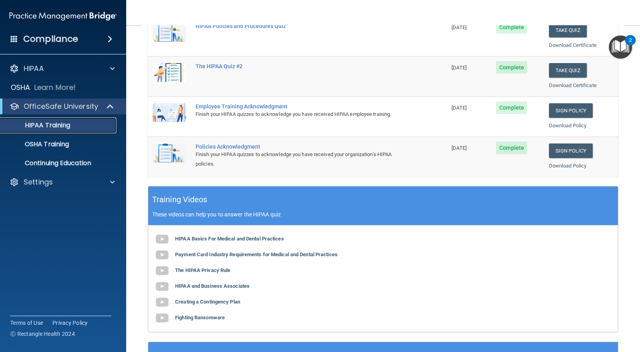
scroll to position [45, 0]
